Goal: Transaction & Acquisition: Book appointment/travel/reservation

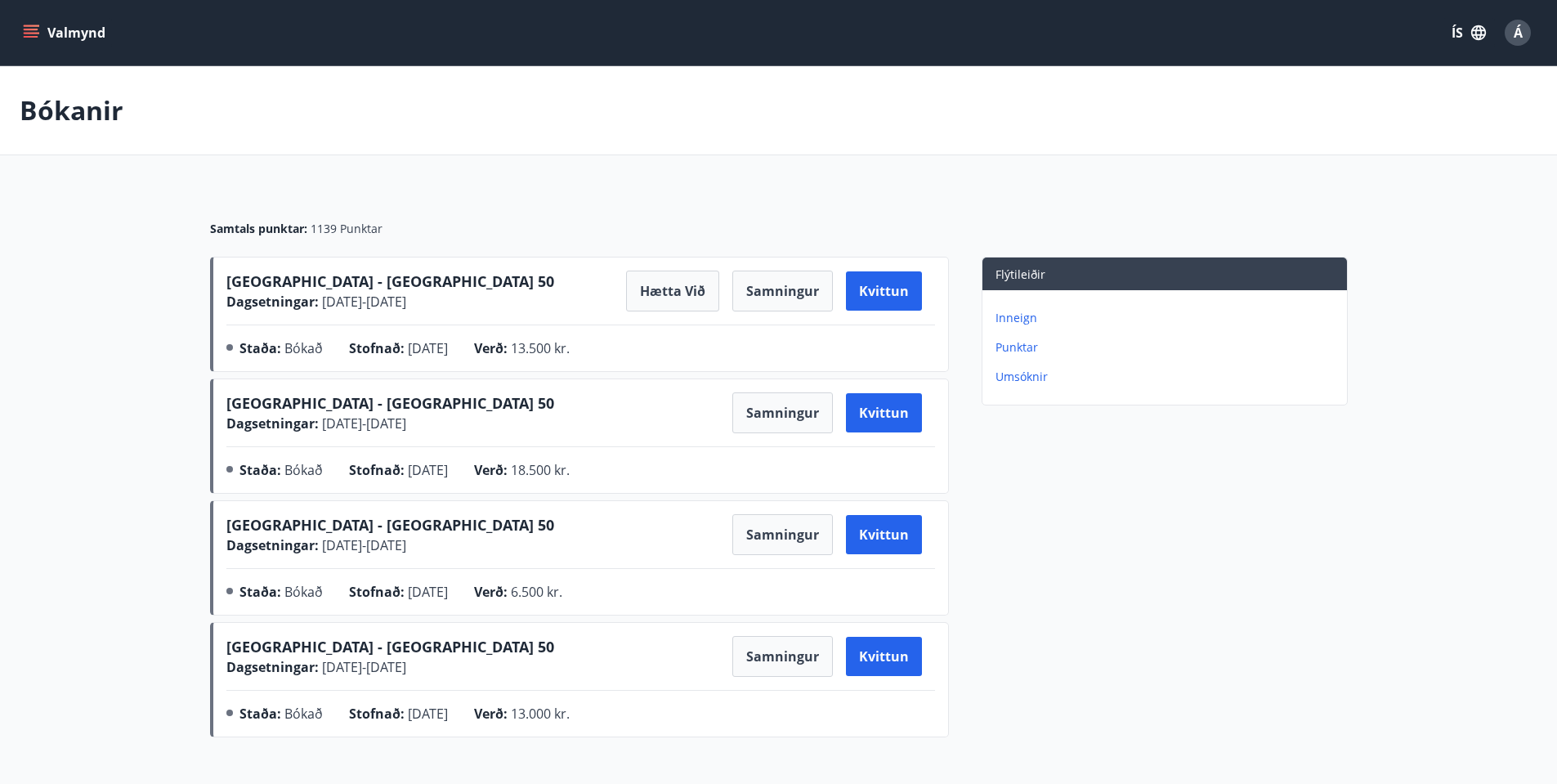
click at [56, 33] on button "Valmynd" at bounding box center [66, 33] width 92 height 30
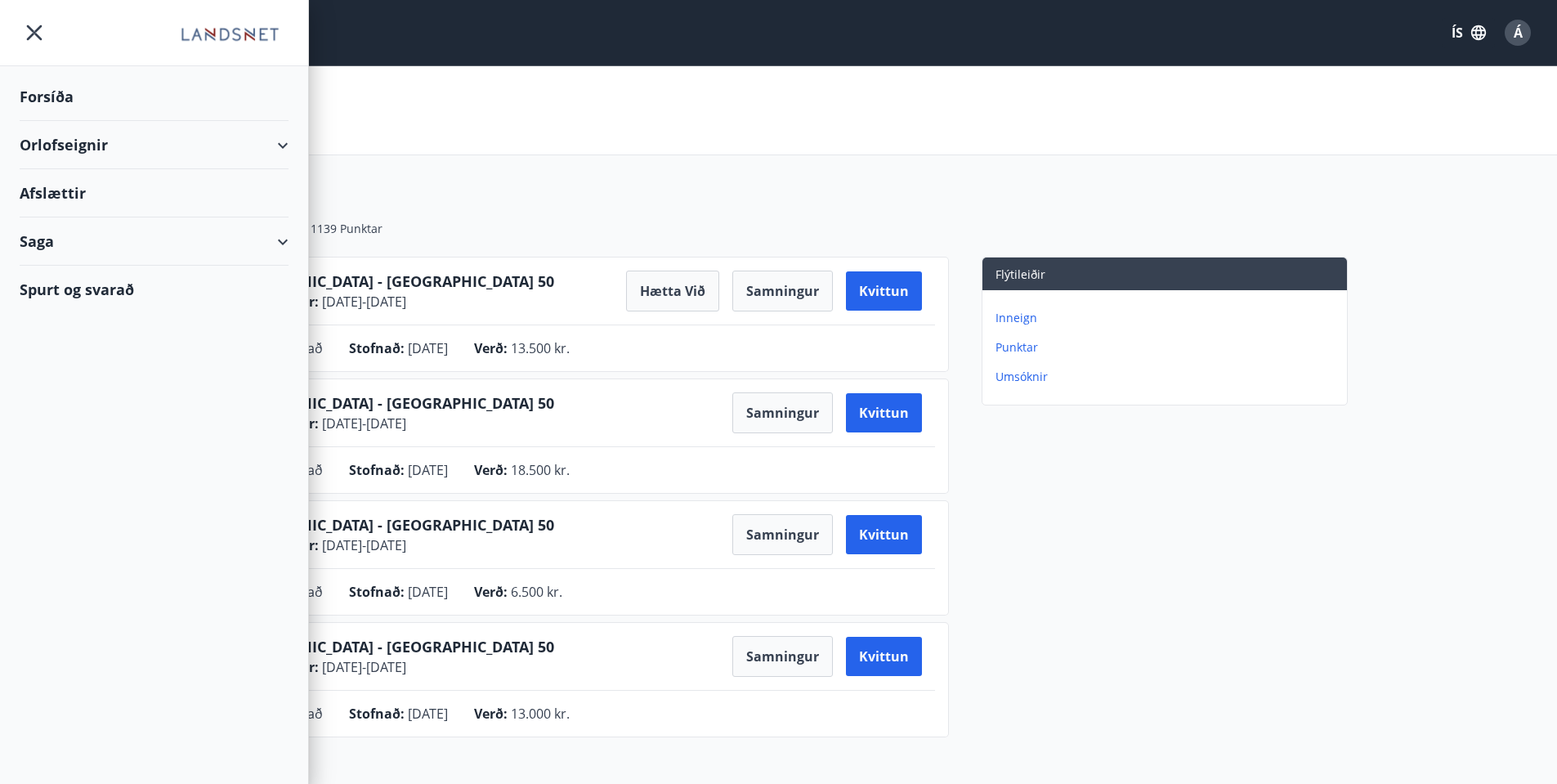
click at [129, 138] on div "Orlofseignir" at bounding box center [155, 145] width 269 height 48
click at [98, 189] on div "Framboð" at bounding box center [154, 186] width 243 height 34
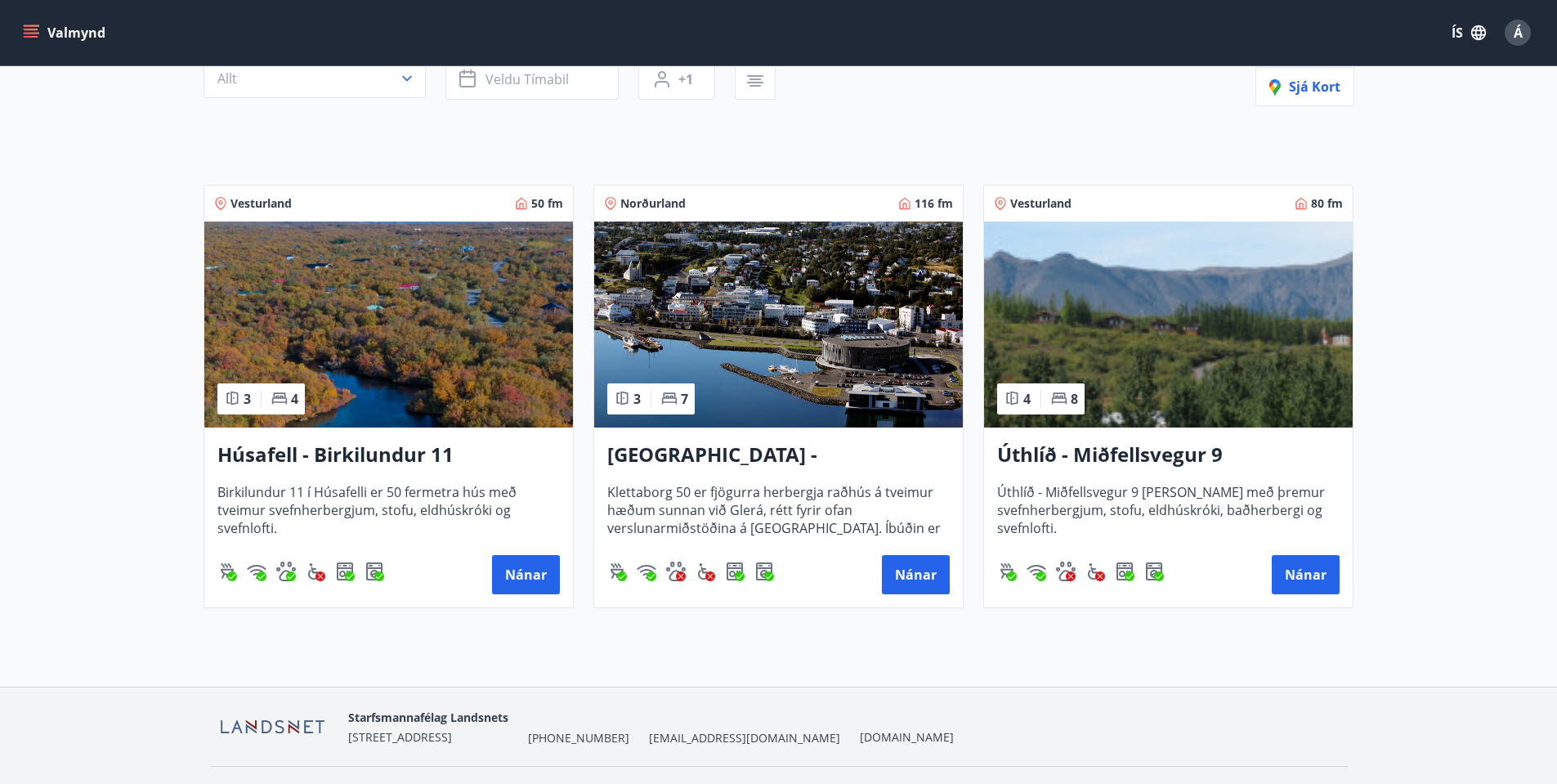
click at [759, 452] on h3 "[GEOGRAPHIC_DATA] - [GEOGRAPHIC_DATA] 50" at bounding box center [778, 455] width 342 height 30
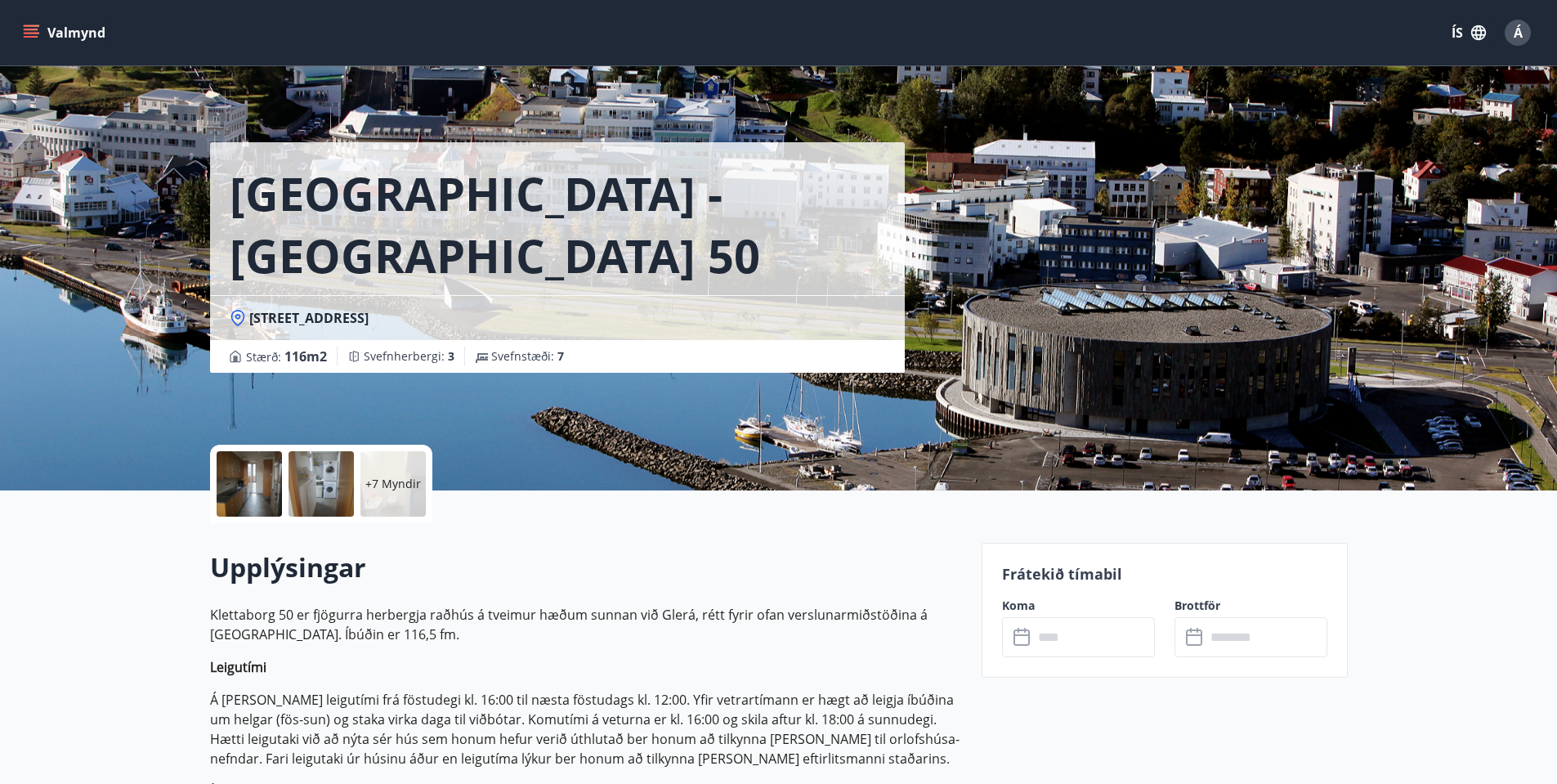
click at [36, 39] on icon "menu" at bounding box center [31, 33] width 16 height 16
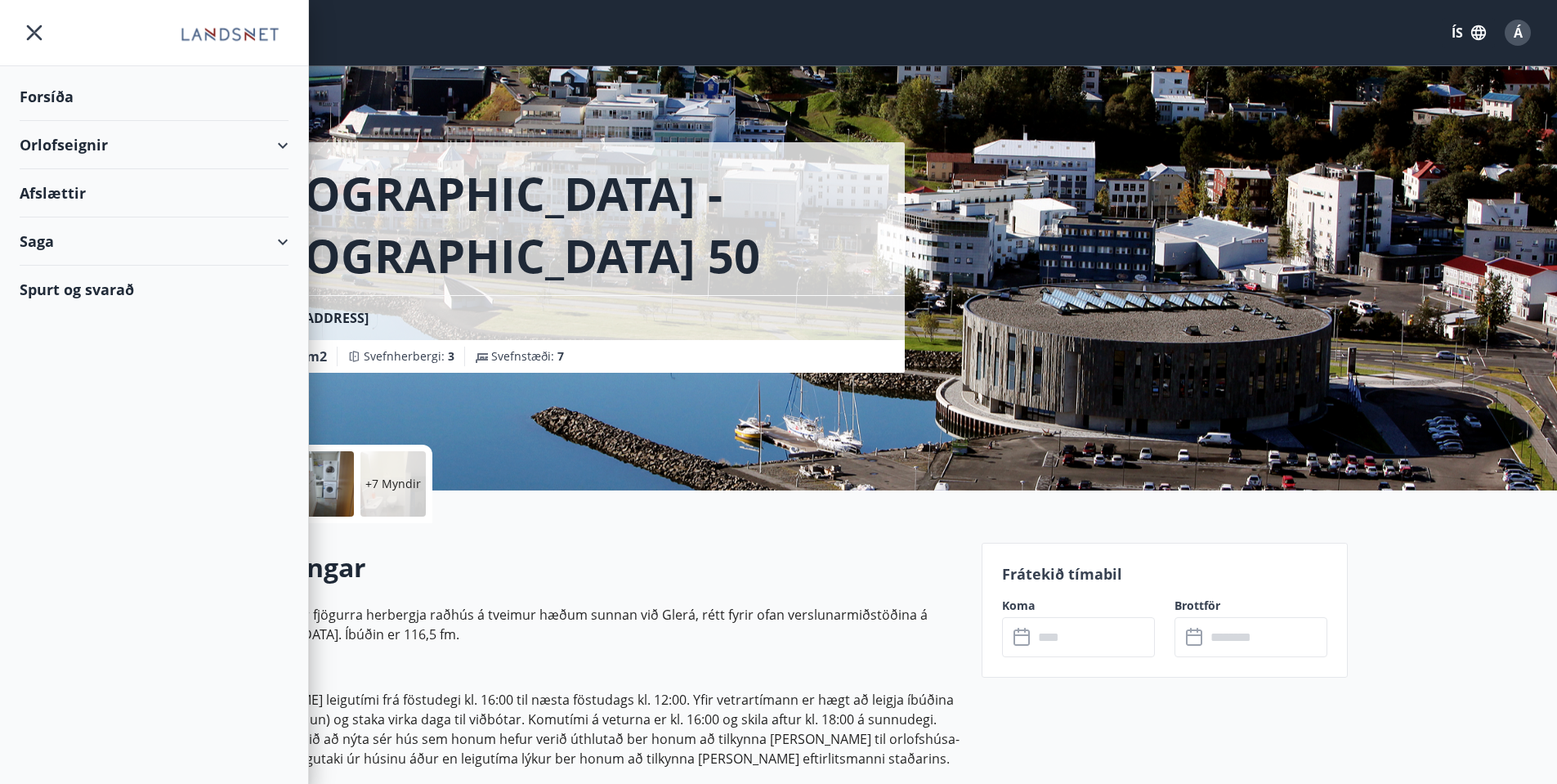
click at [270, 150] on div "Orlofseignir" at bounding box center [155, 145] width 269 height 48
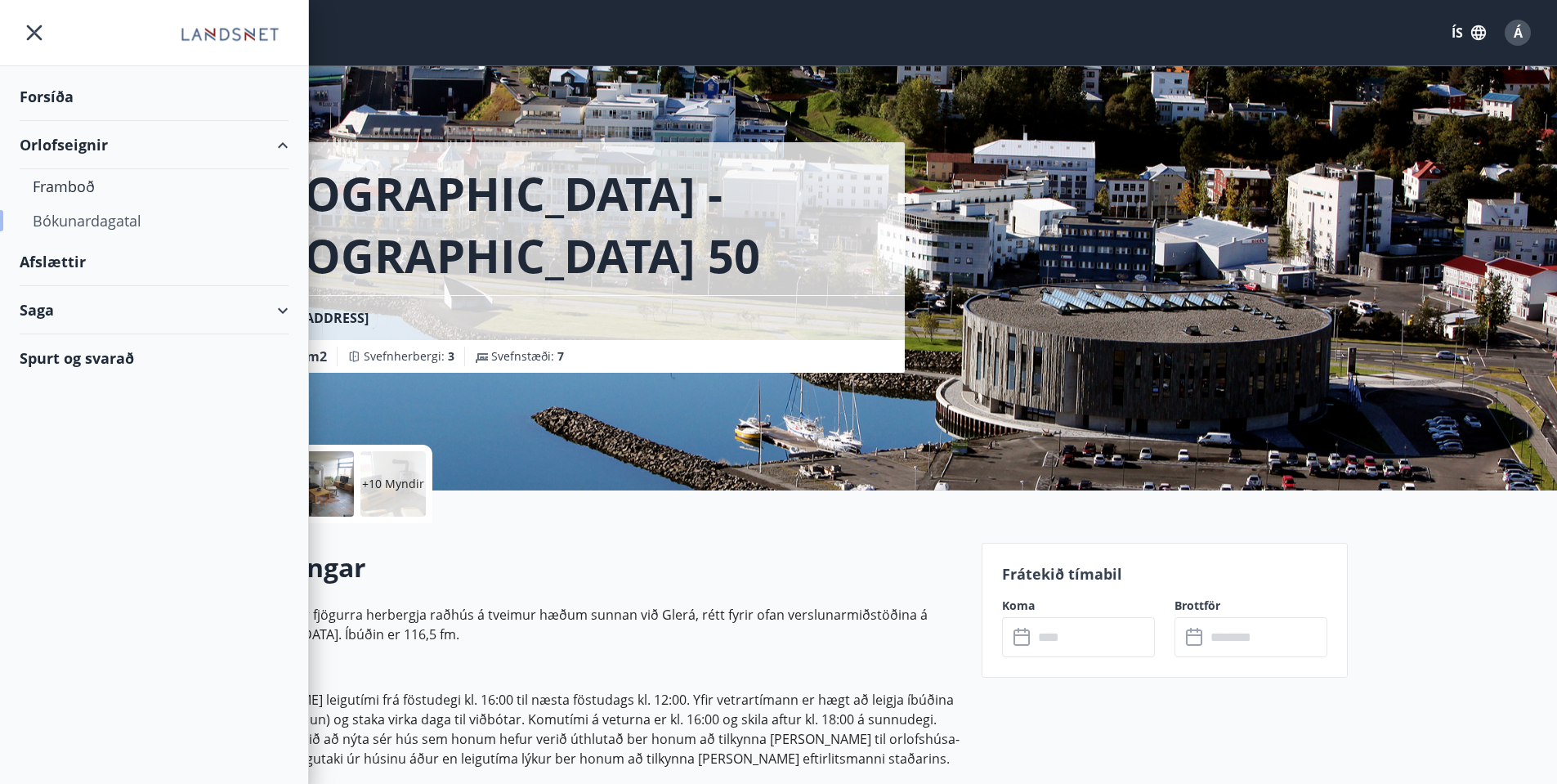
click at [136, 226] on div "Bókunardagatal" at bounding box center [154, 220] width 243 height 34
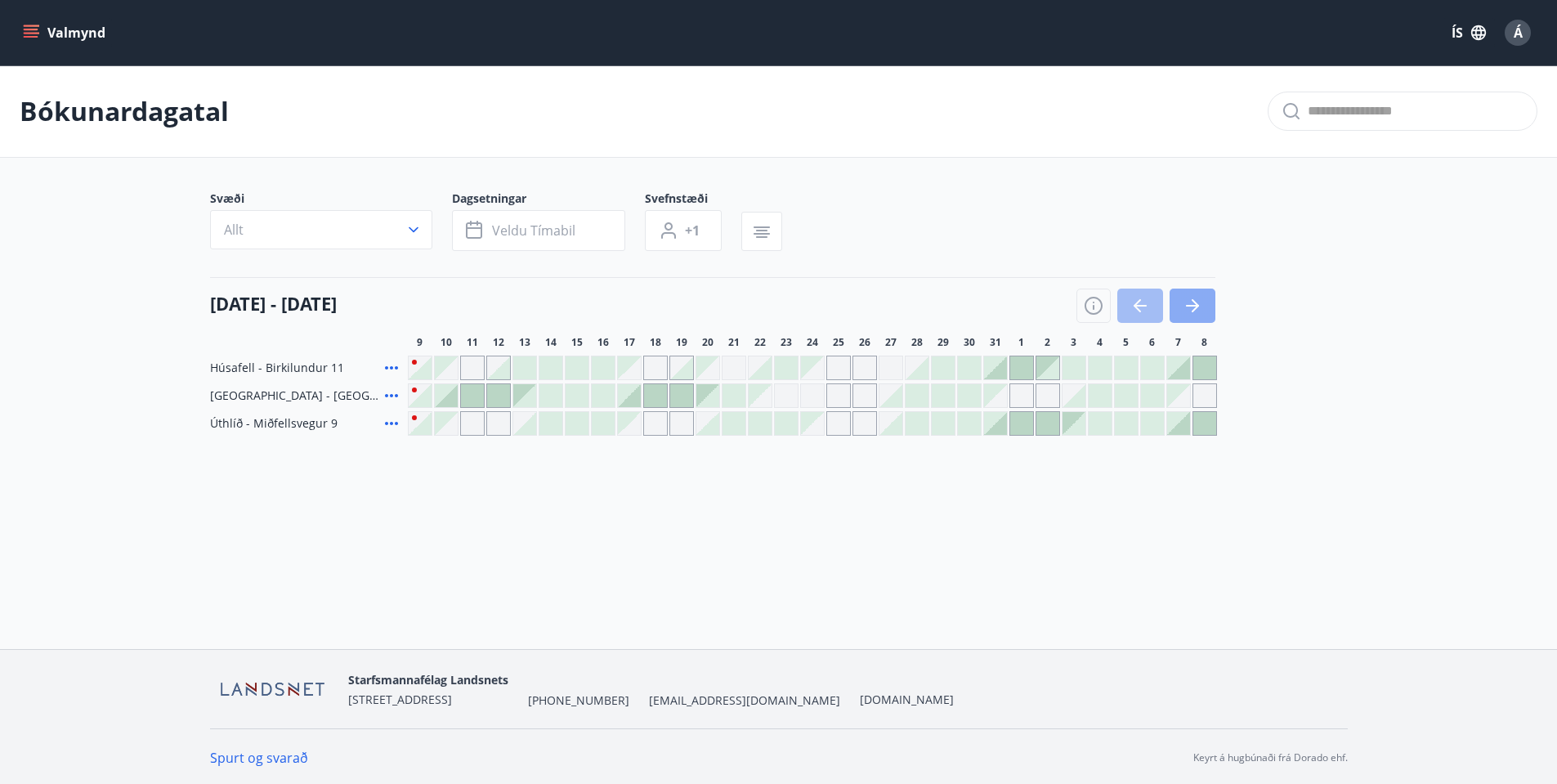
click at [1197, 304] on icon "button" at bounding box center [1193, 305] width 20 height 20
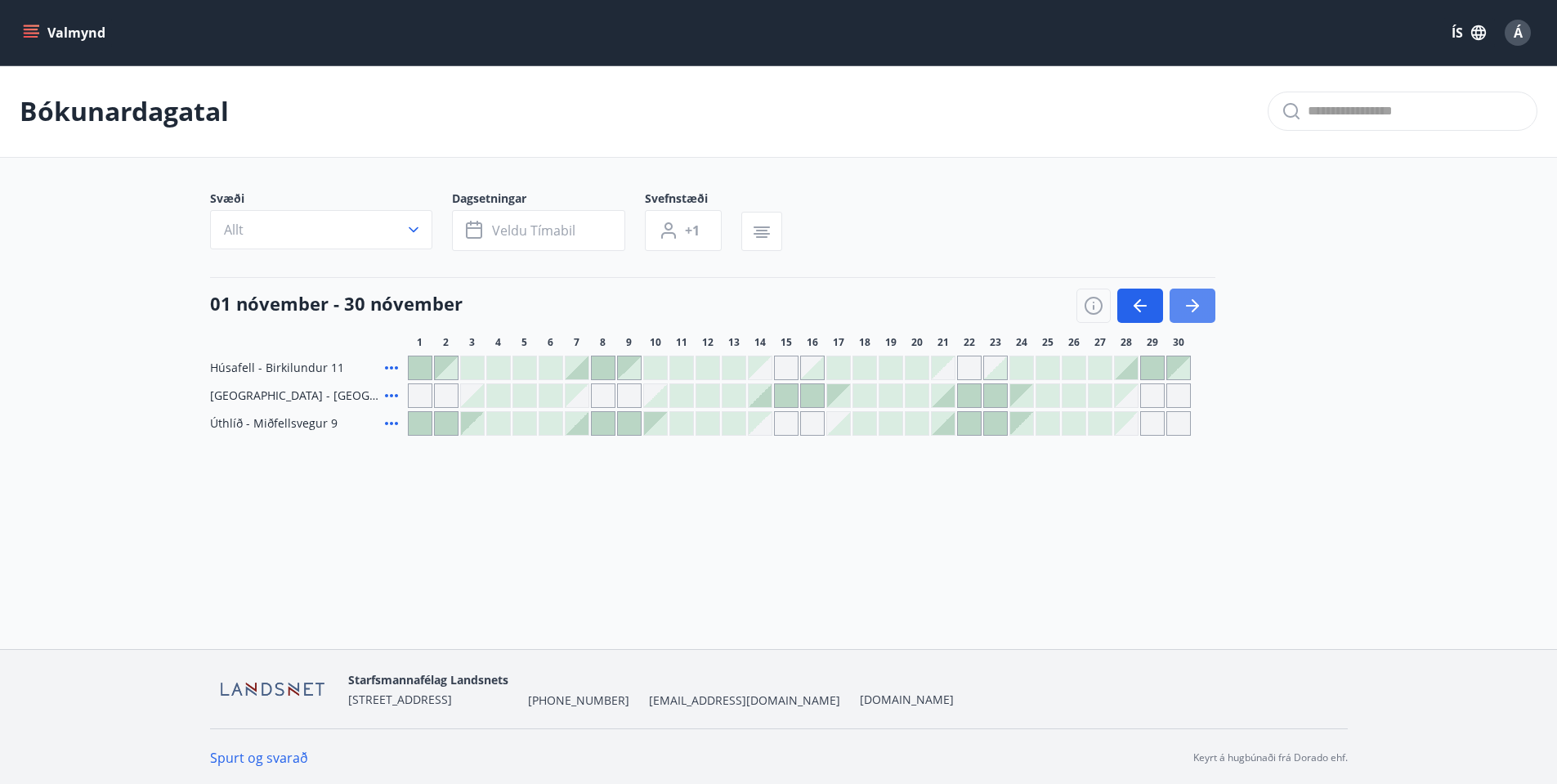
click at [1201, 303] on icon "button" at bounding box center [1193, 305] width 20 height 20
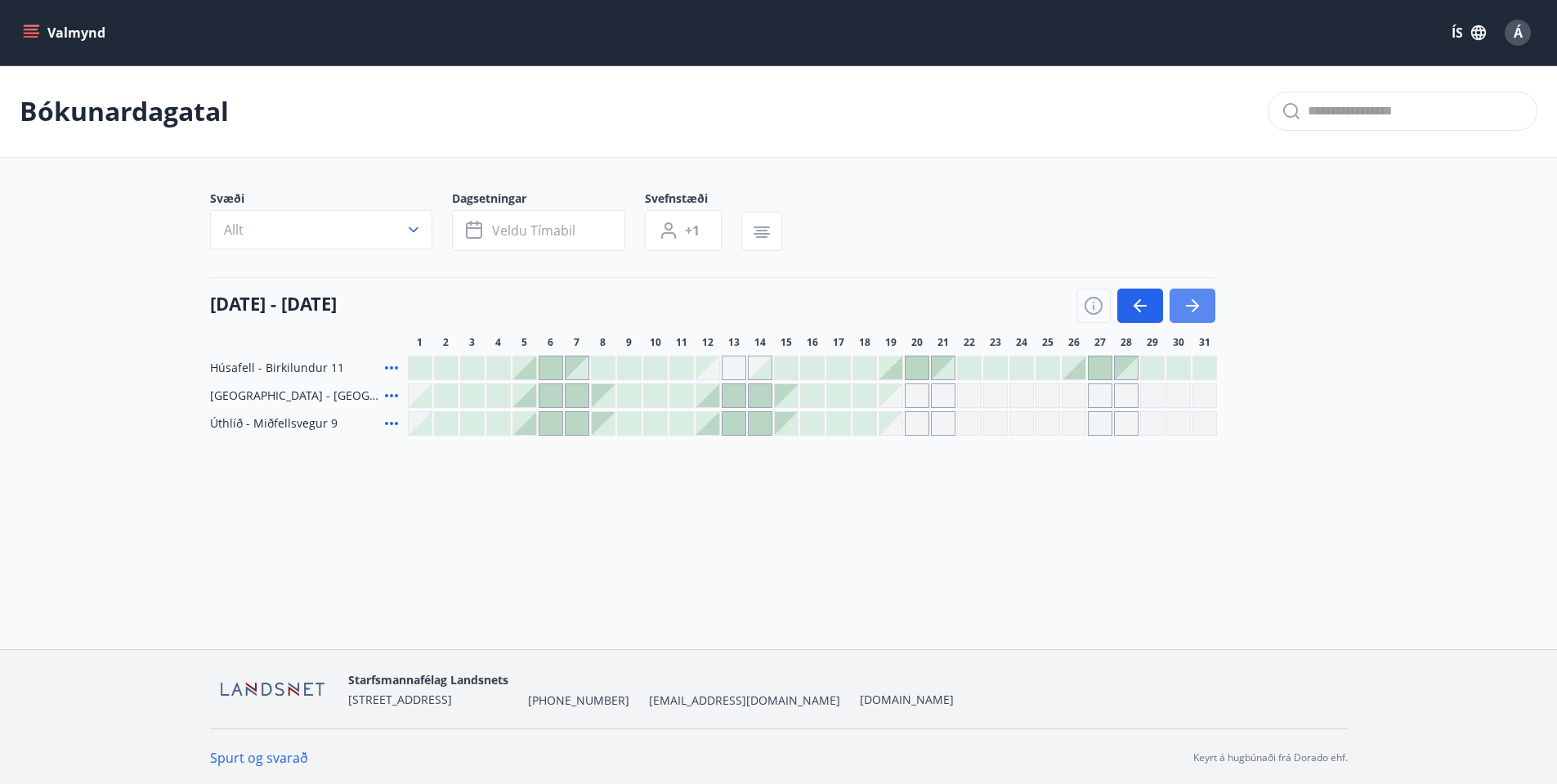
click at [1207, 303] on button "button" at bounding box center [1193, 305] width 46 height 34
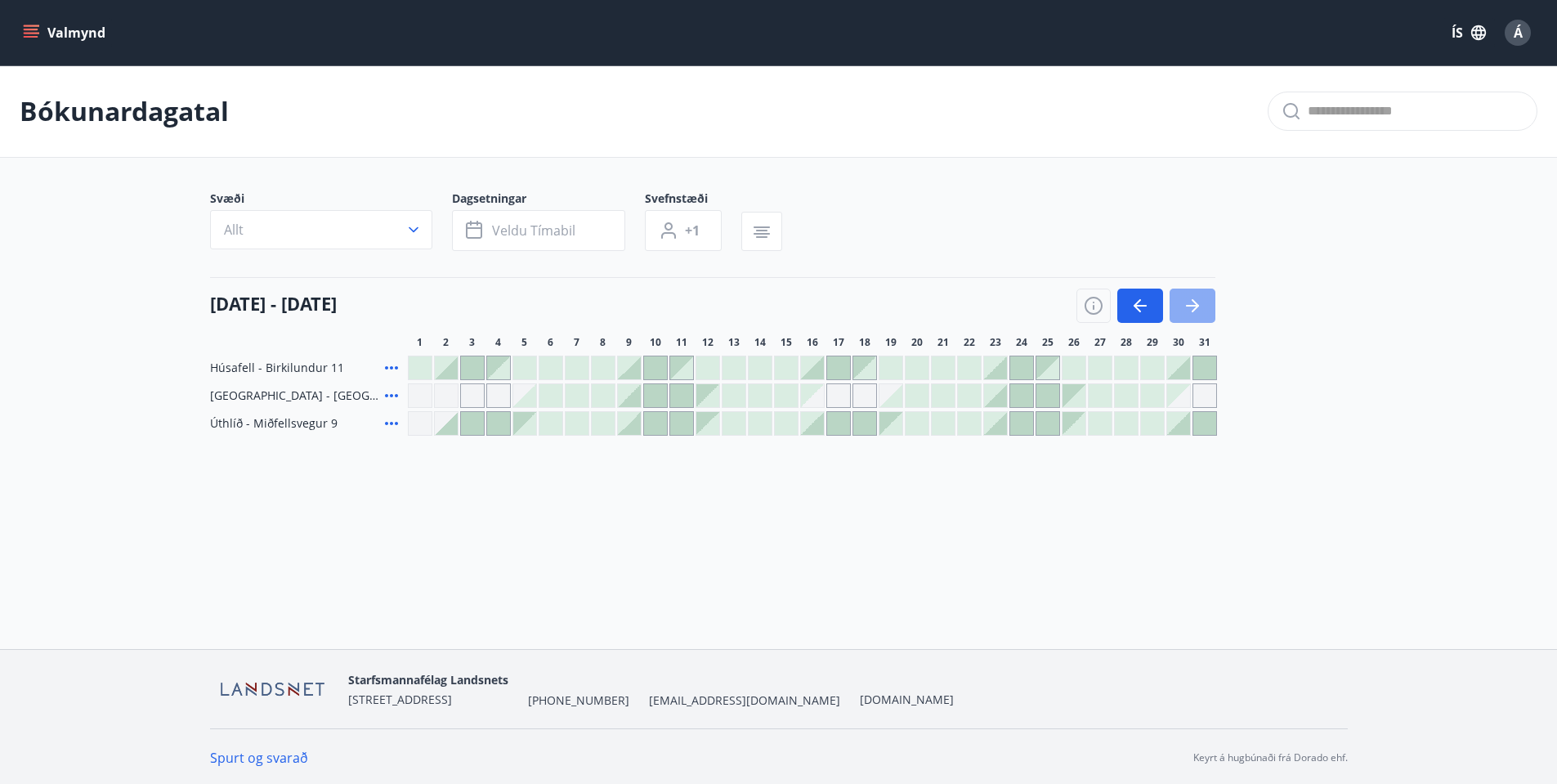
click at [1207, 303] on button "button" at bounding box center [1193, 305] width 46 height 34
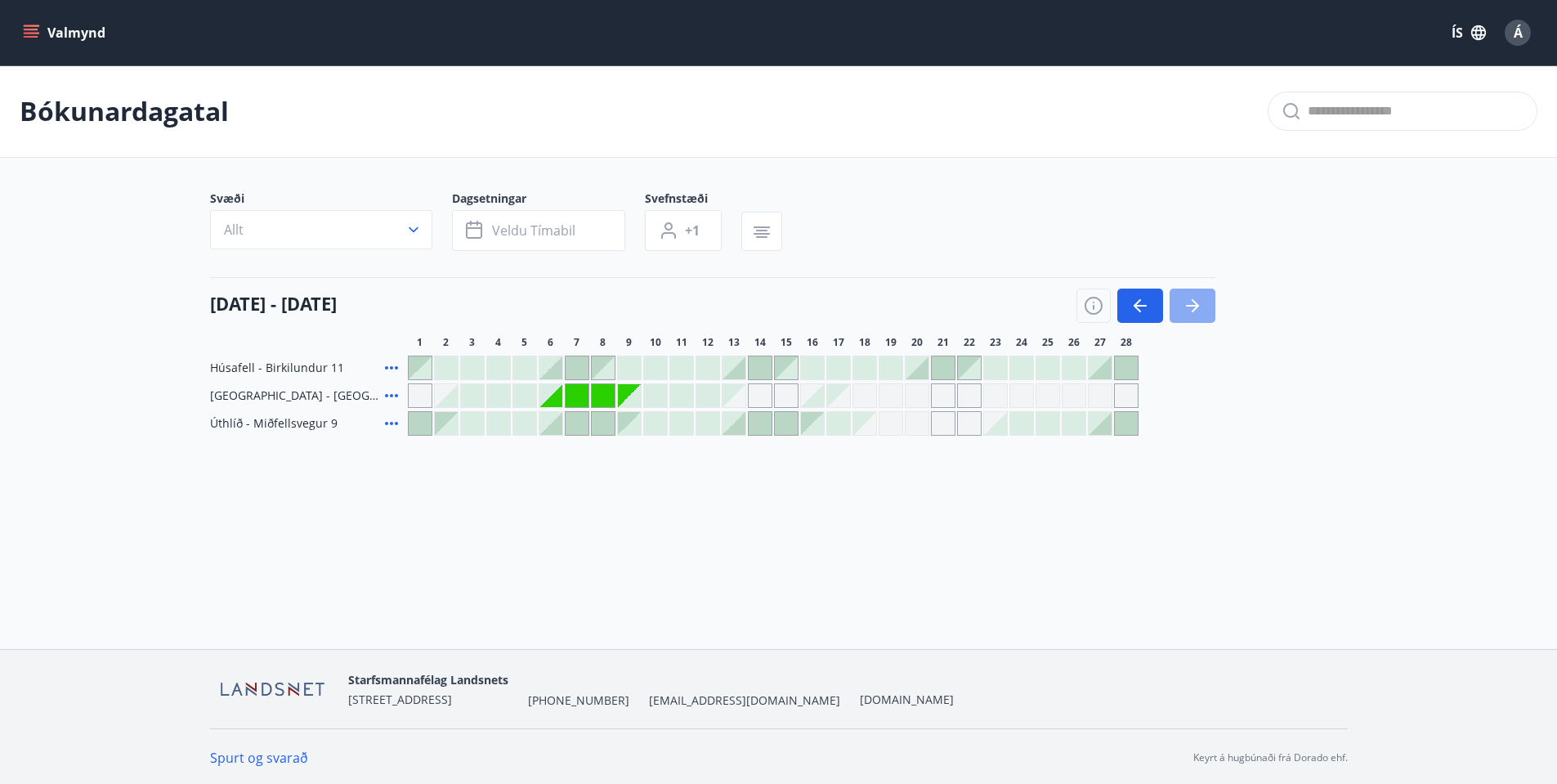
click at [1214, 305] on button "button" at bounding box center [1193, 305] width 46 height 34
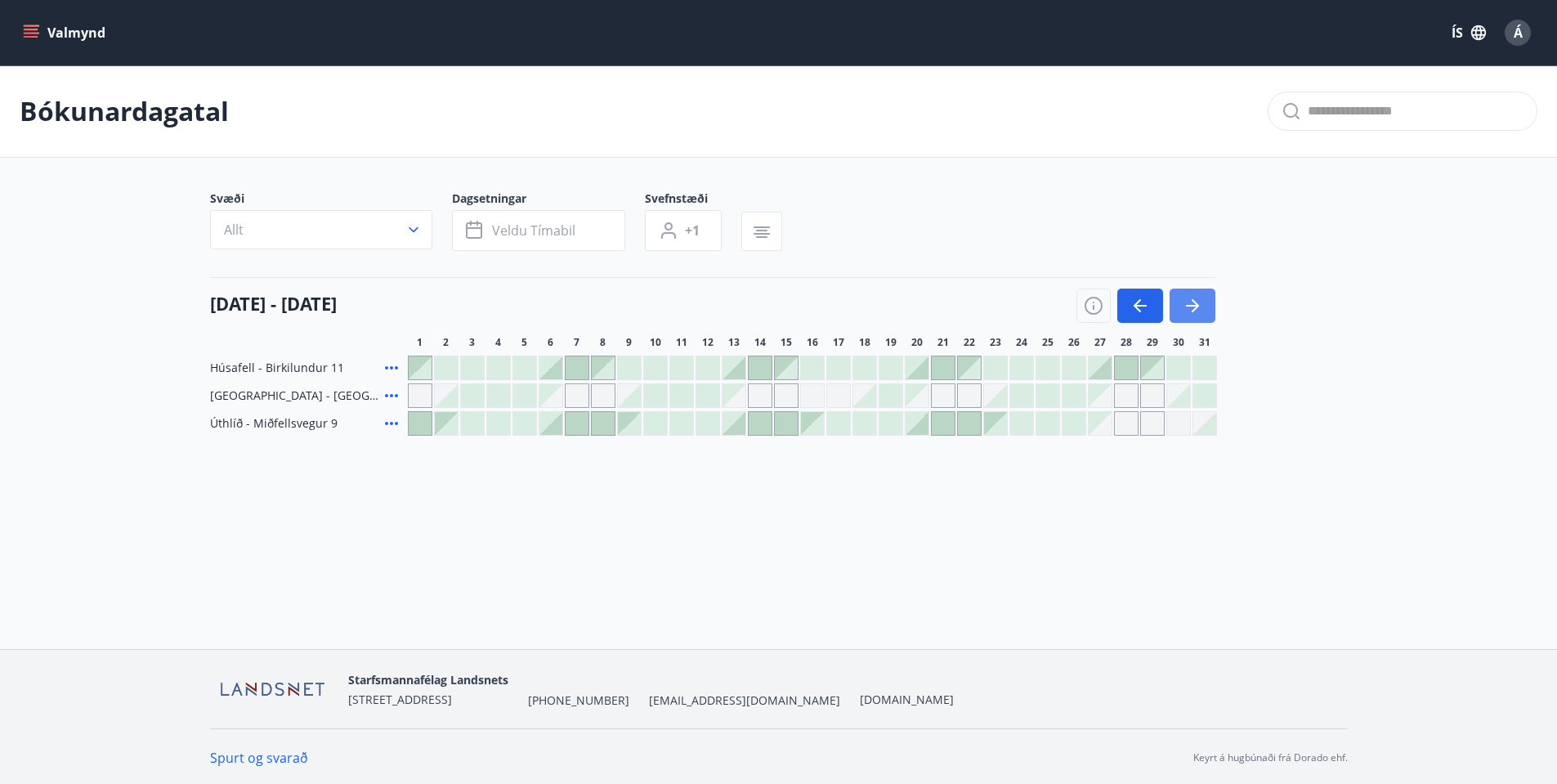
click at [1199, 300] on icon "button" at bounding box center [1193, 305] width 20 height 20
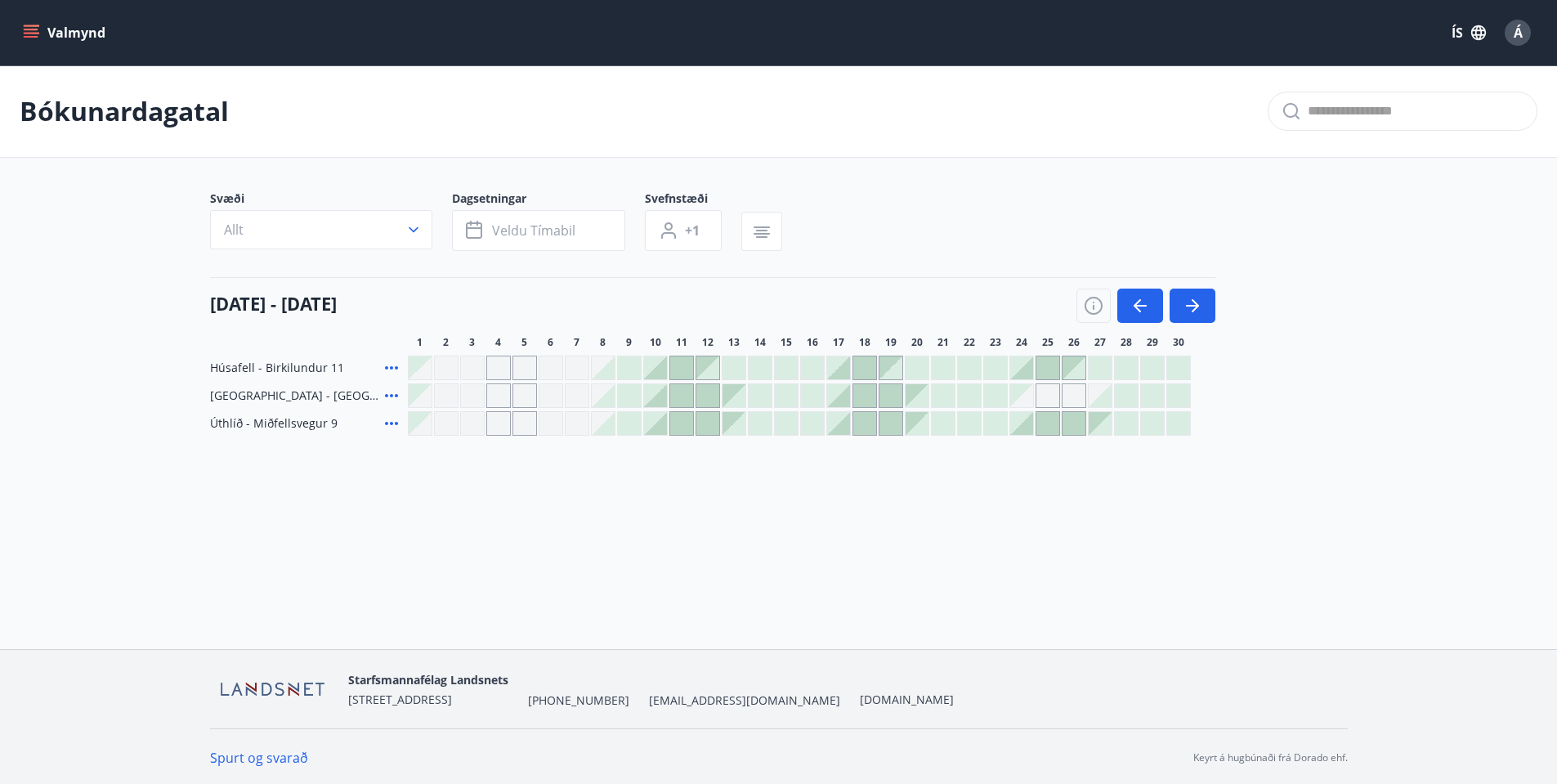
click at [679, 396] on div at bounding box center [681, 395] width 23 height 23
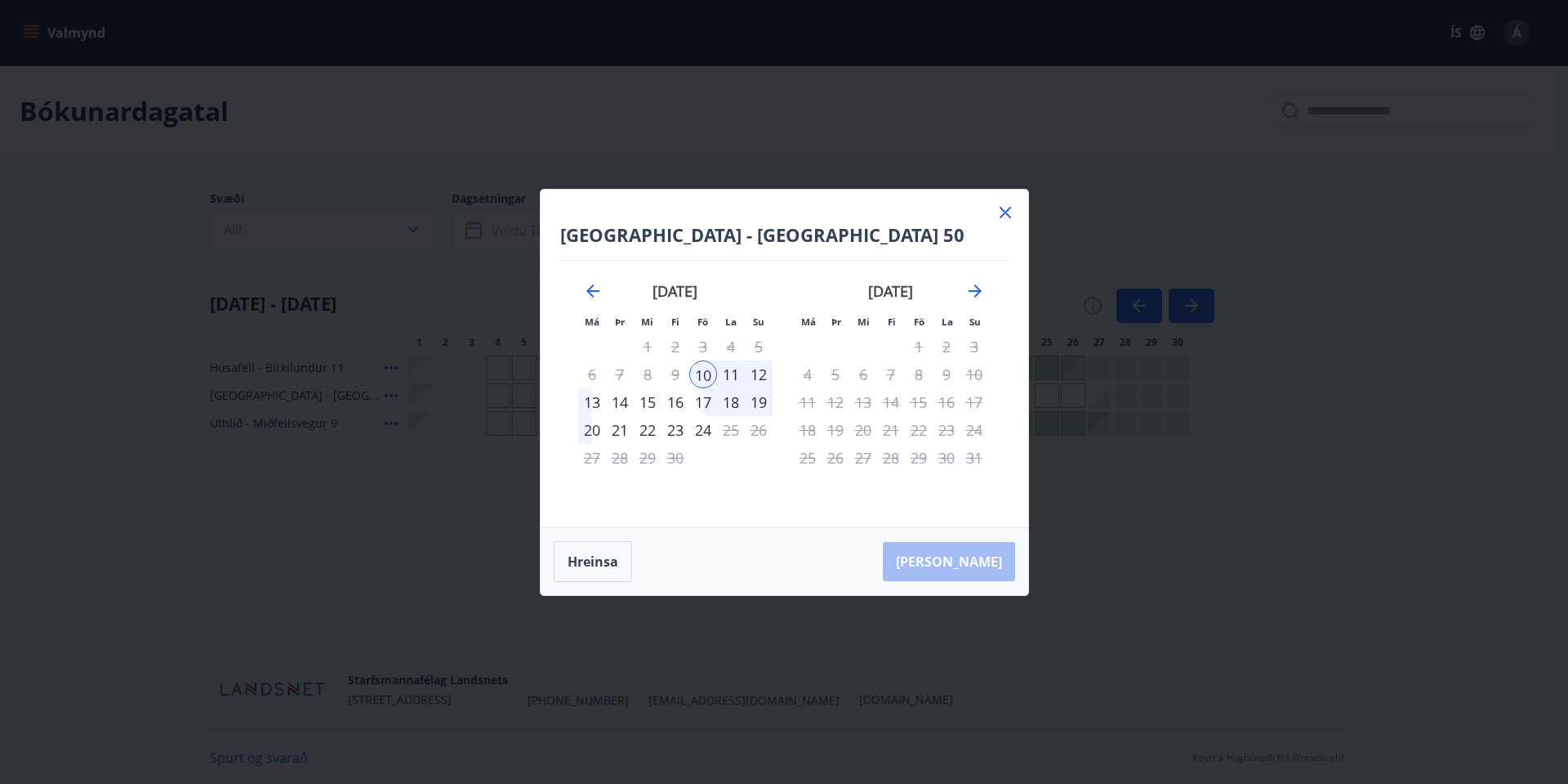
click at [590, 401] on div "13" at bounding box center [591, 402] width 28 height 28
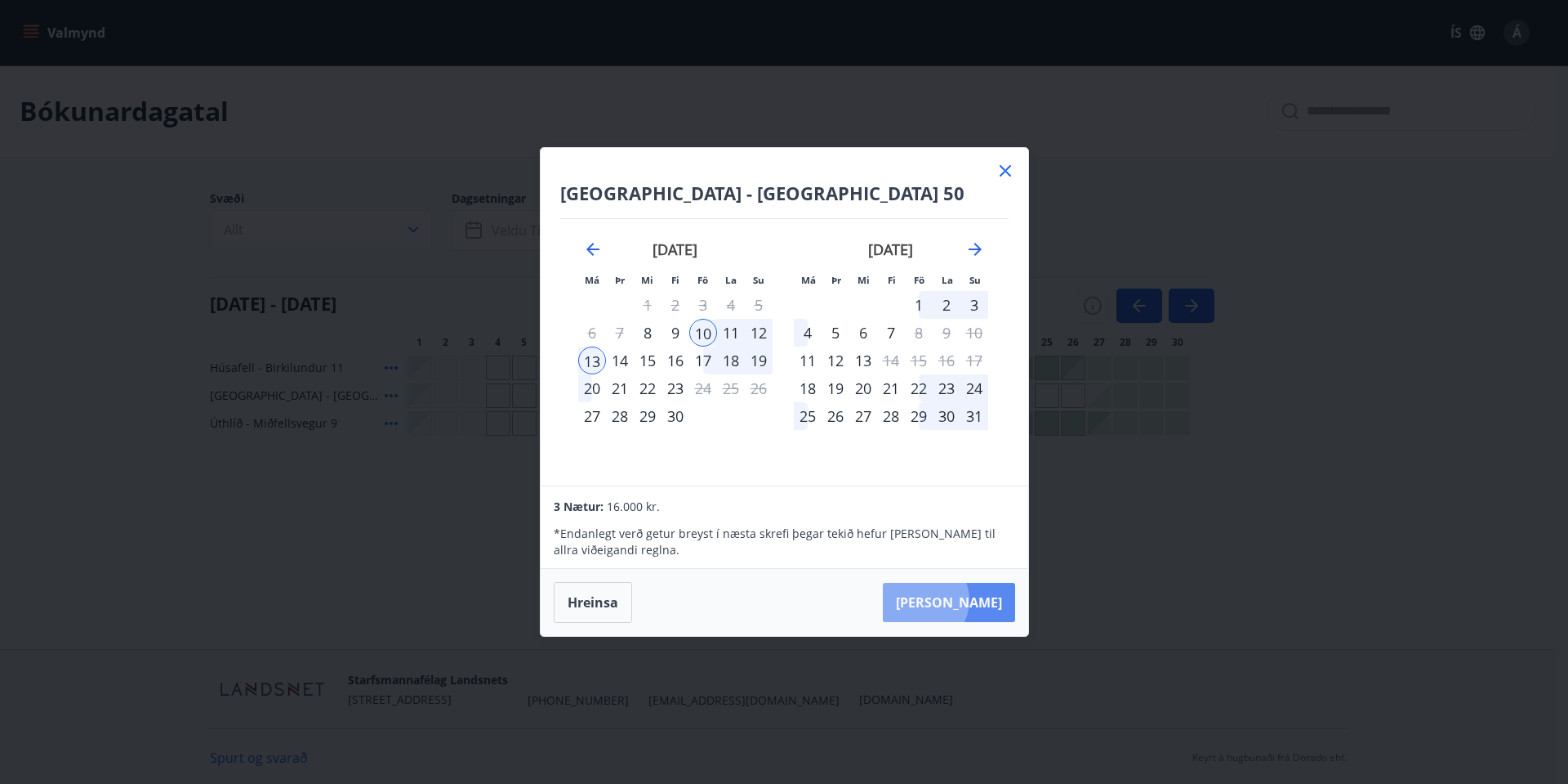
click at [972, 600] on button "[PERSON_NAME]" at bounding box center [949, 602] width 133 height 39
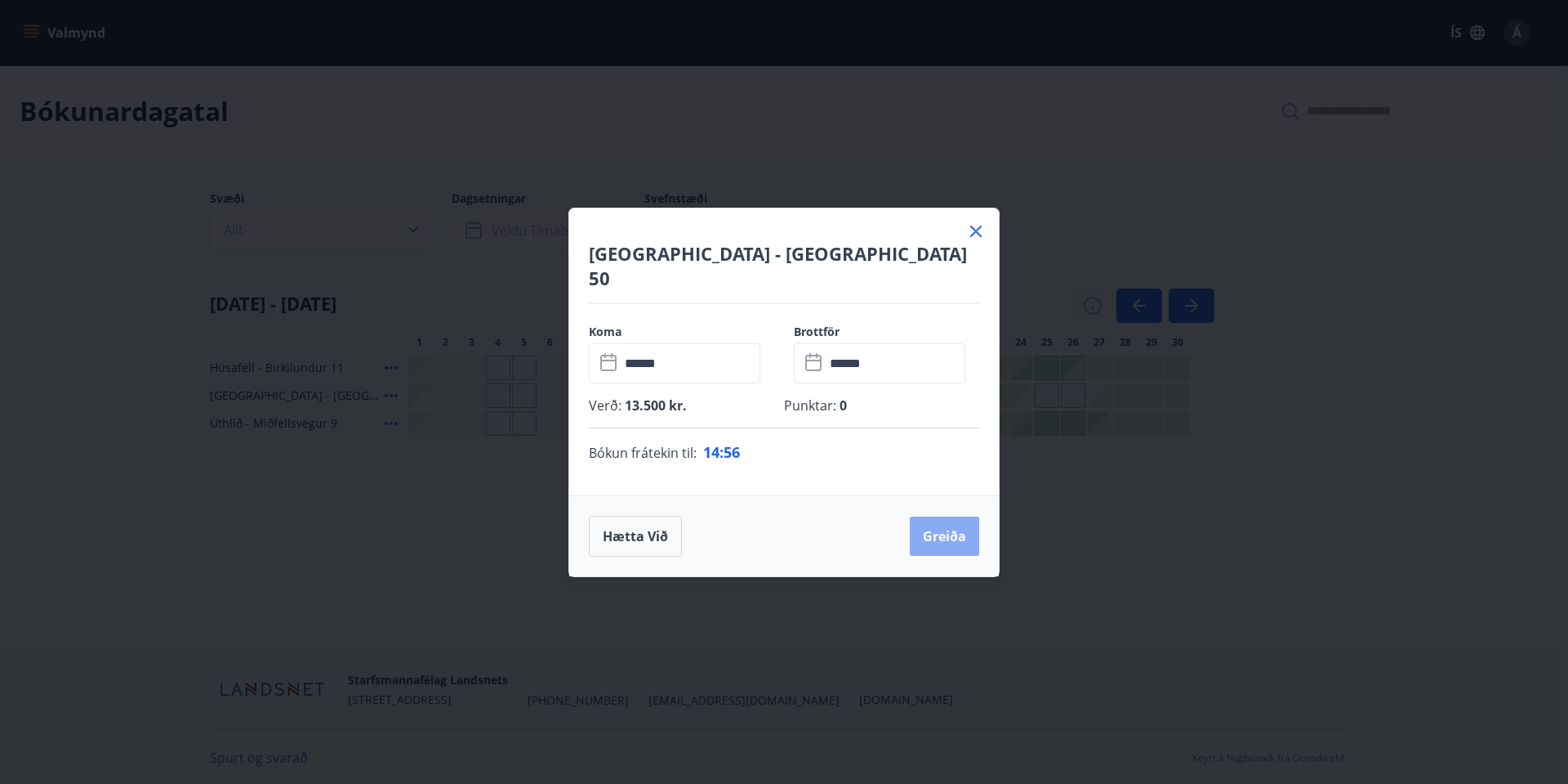
click at [957, 518] on button "Greiða" at bounding box center [944, 536] width 70 height 39
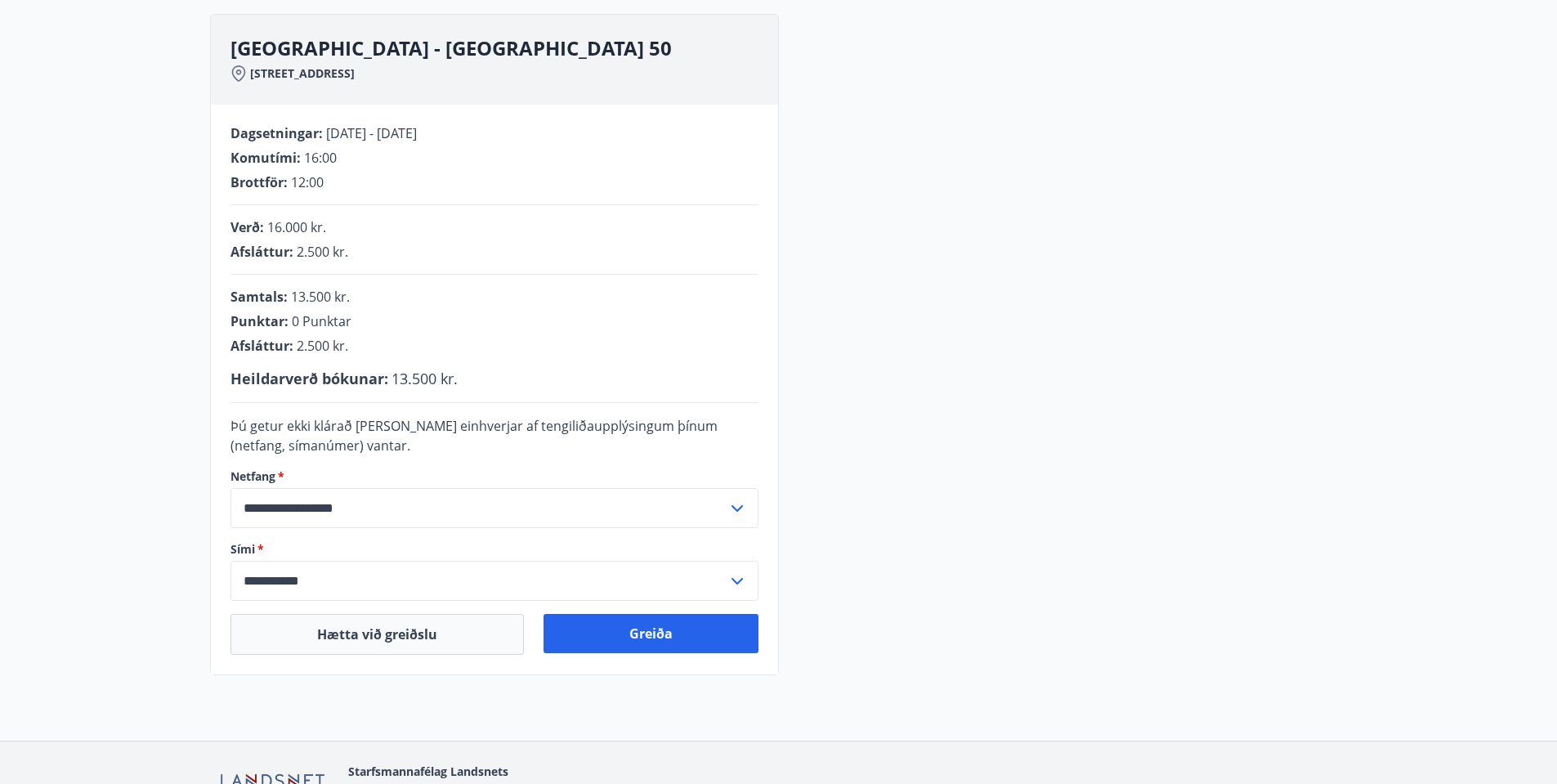
scroll to position [322, 0]
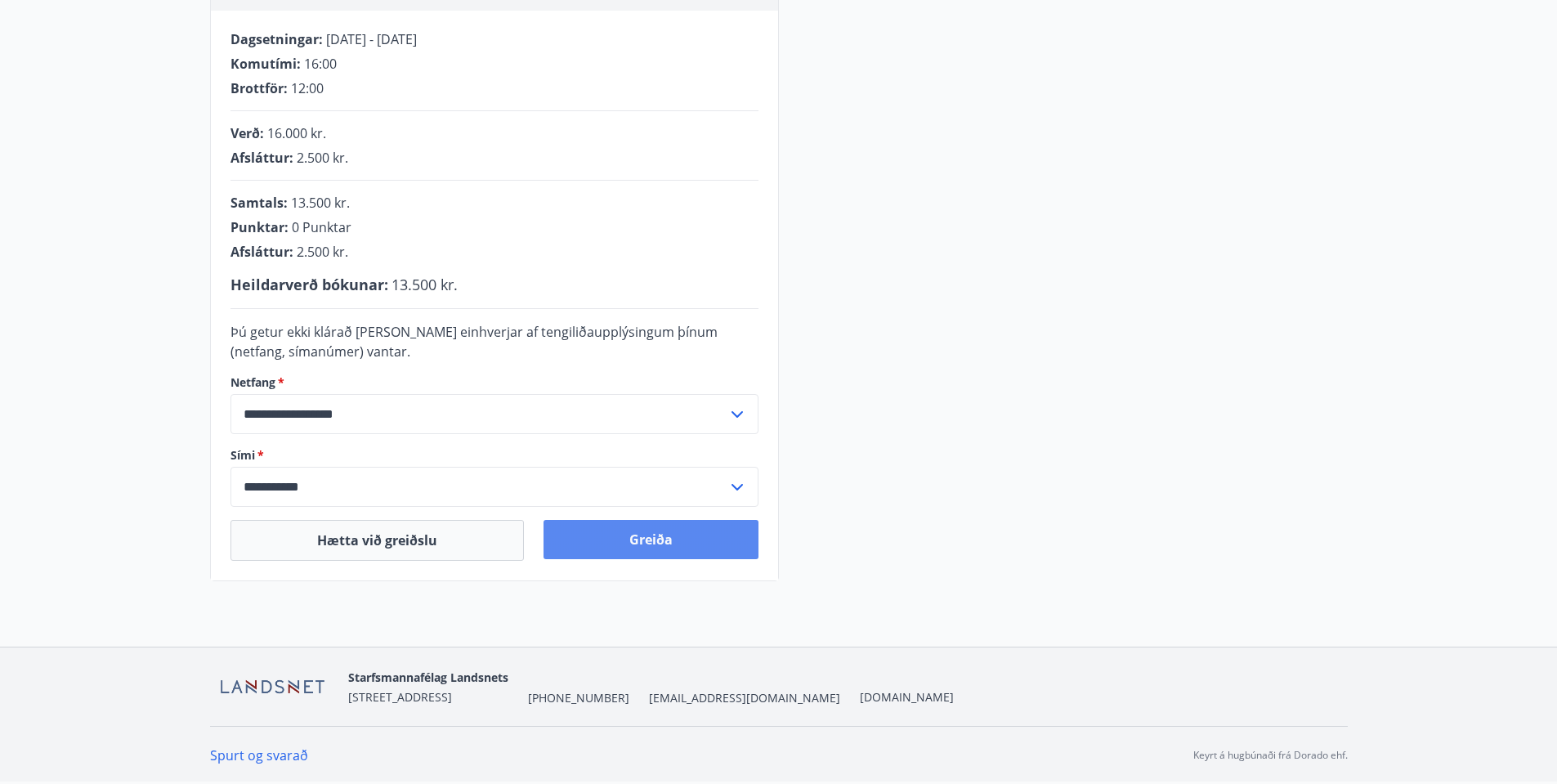
click at [648, 531] on button "Greiða" at bounding box center [652, 538] width 215 height 39
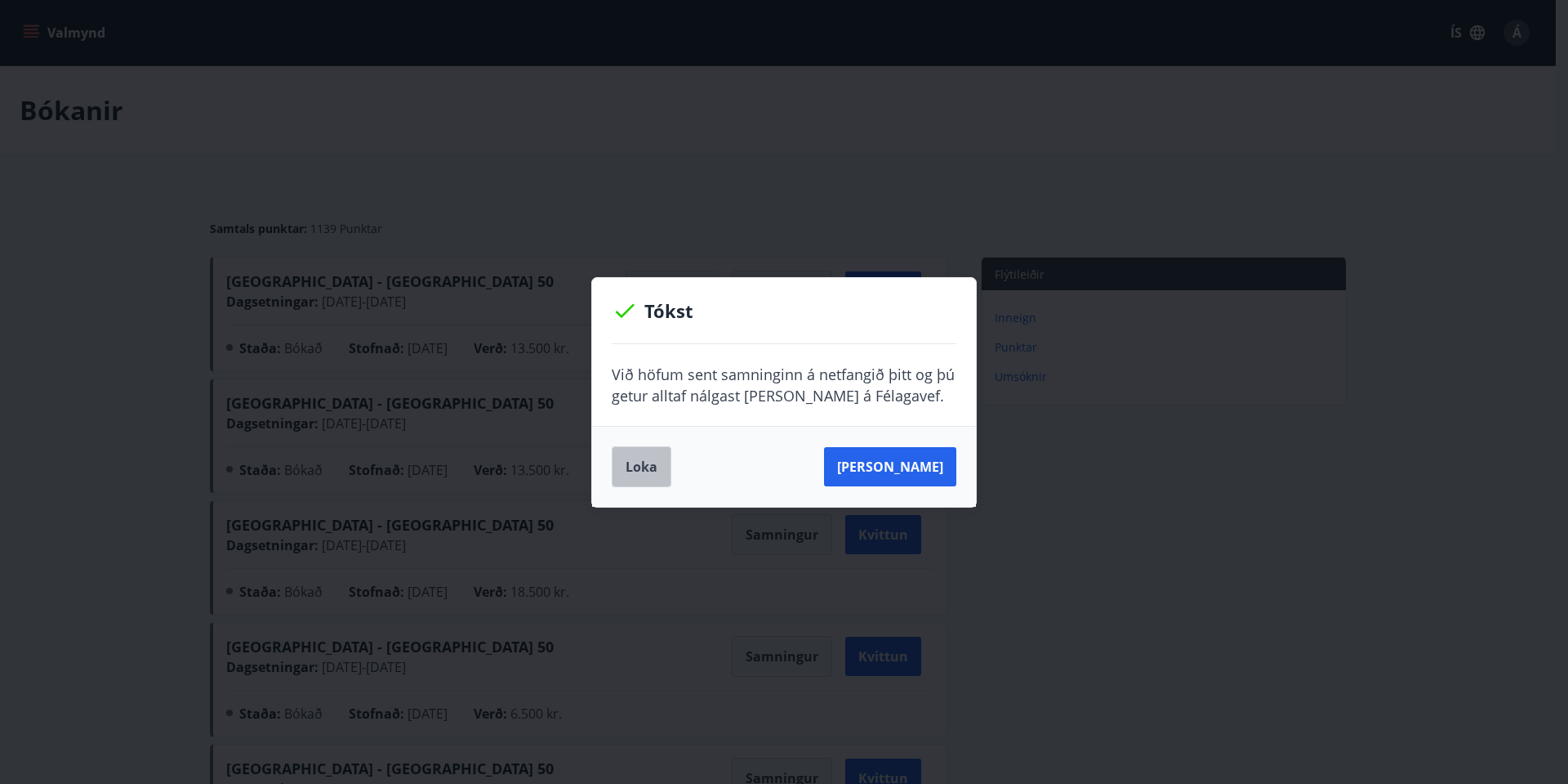
click at [649, 462] on button "Loka" at bounding box center [642, 466] width 60 height 41
